Goal: Communication & Community: Answer question/provide support

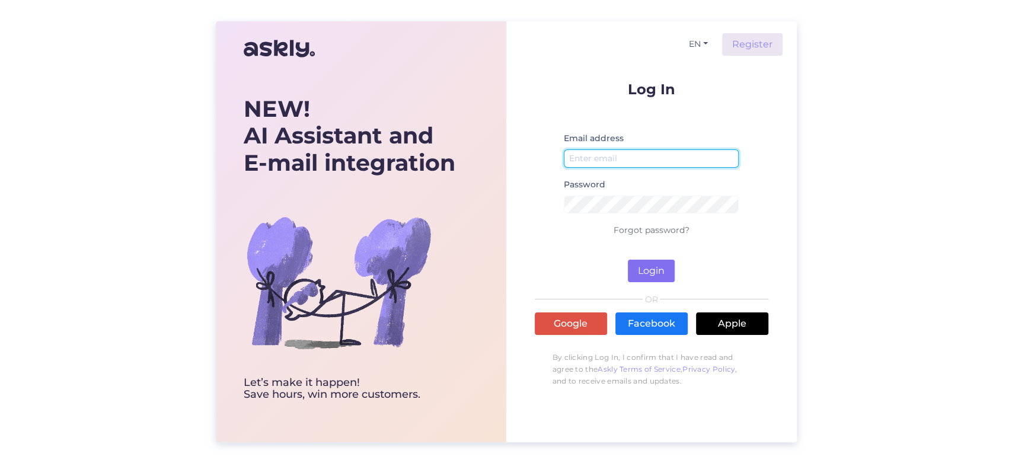
type input "[EMAIL_ADDRESS][DOMAIN_NAME]"
click at [648, 280] on button "Login" at bounding box center [651, 271] width 47 height 23
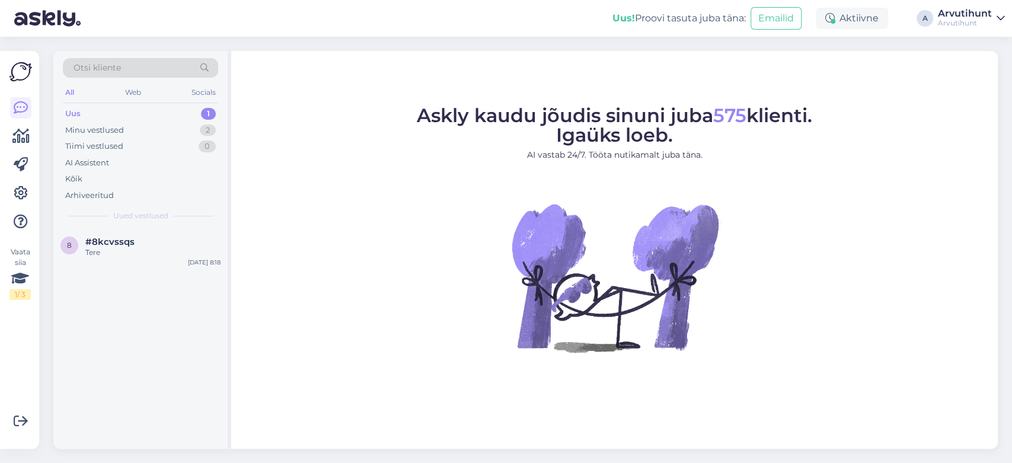
click at [123, 110] on div "Uus 1" at bounding box center [140, 113] width 155 height 17
click at [127, 128] on div "Minu vestlused 2" at bounding box center [140, 130] width 155 height 17
click at [123, 252] on div "Tere üks hetk vaatan" at bounding box center [152, 252] width 135 height 11
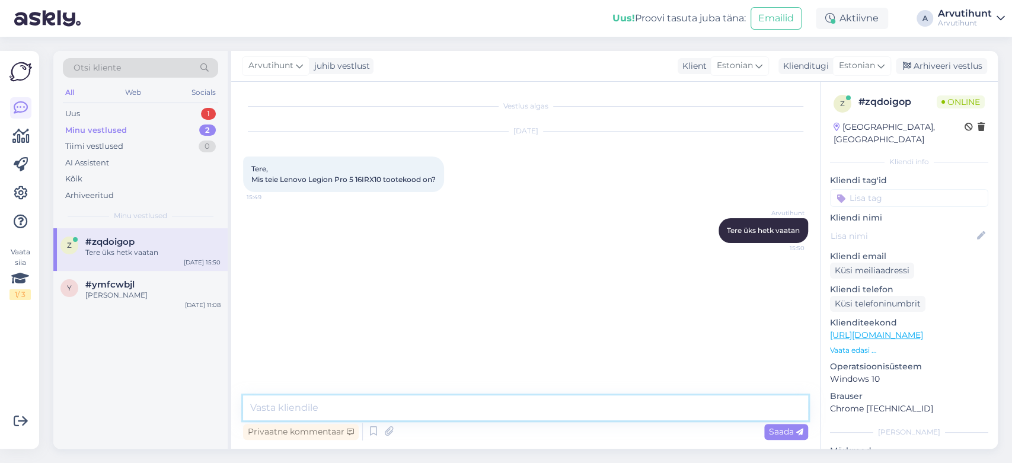
click at [426, 411] on textarea at bounding box center [525, 407] width 565 height 25
paste textarea "83LU0000PB"
type textarea "83LU0000PB"
